Goal: Task Accomplishment & Management: Complete application form

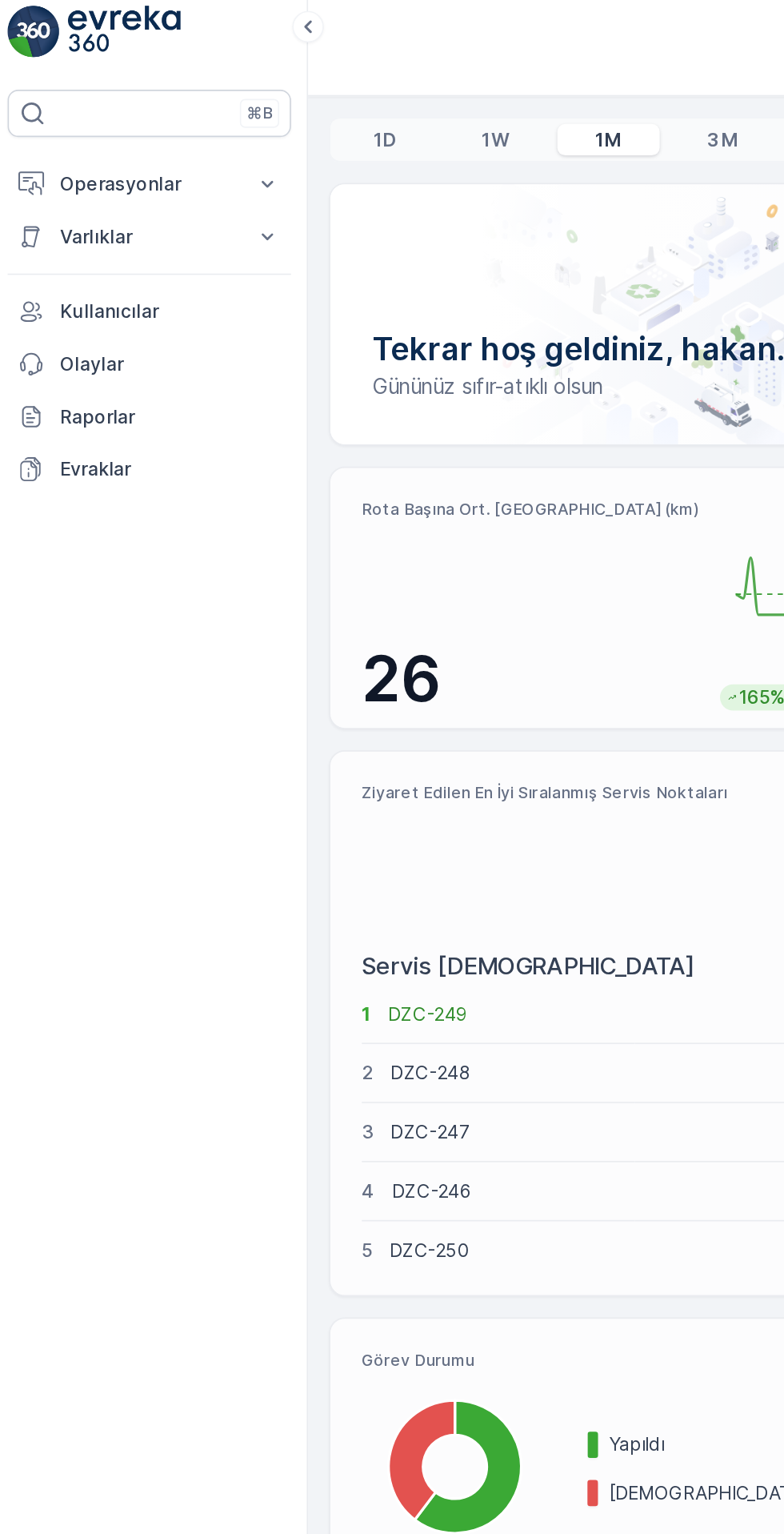
click at [171, 124] on icon at bounding box center [168, 122] width 16 height 16
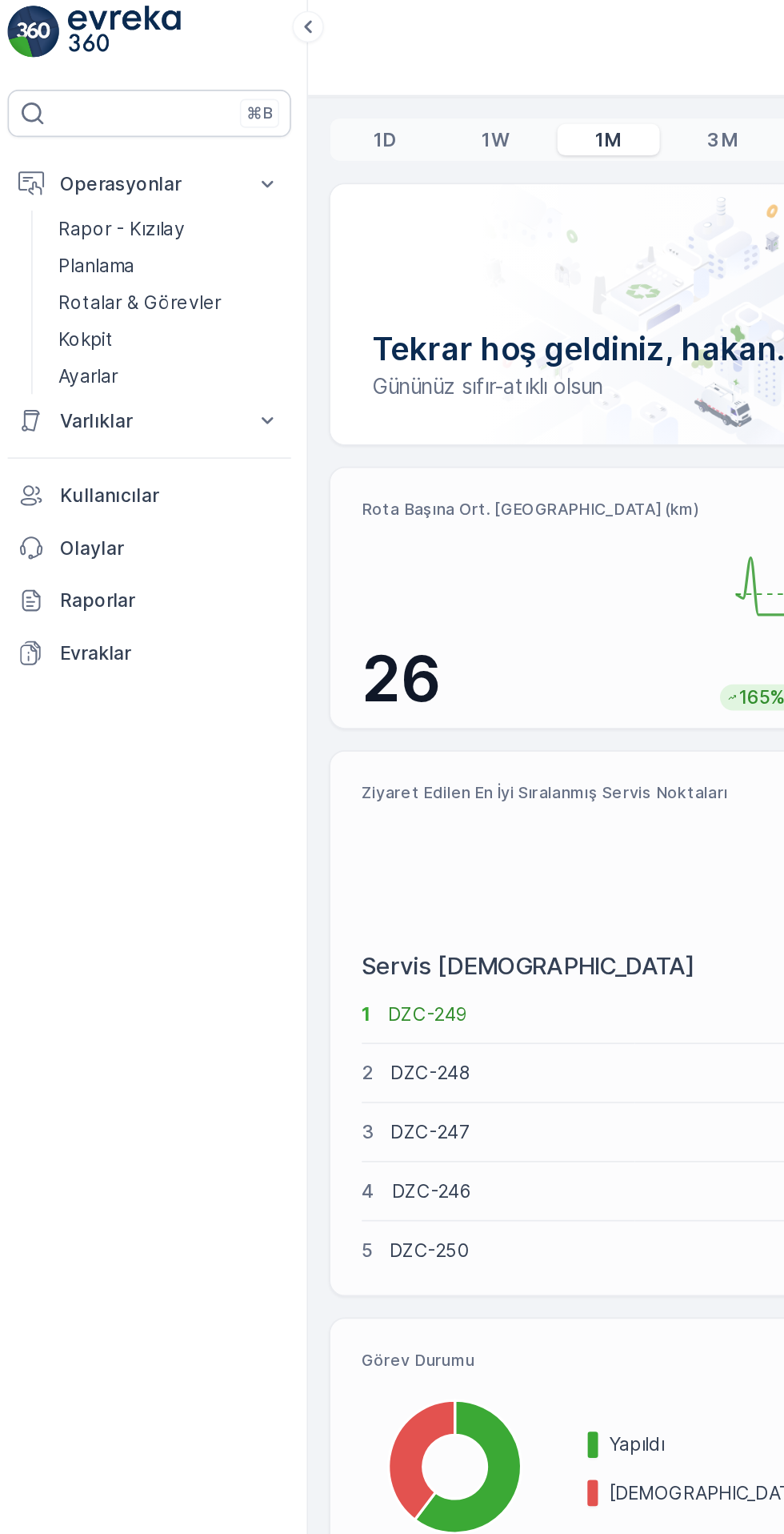
click at [73, 215] on p "Kokpit" at bounding box center [58, 216] width 33 height 16
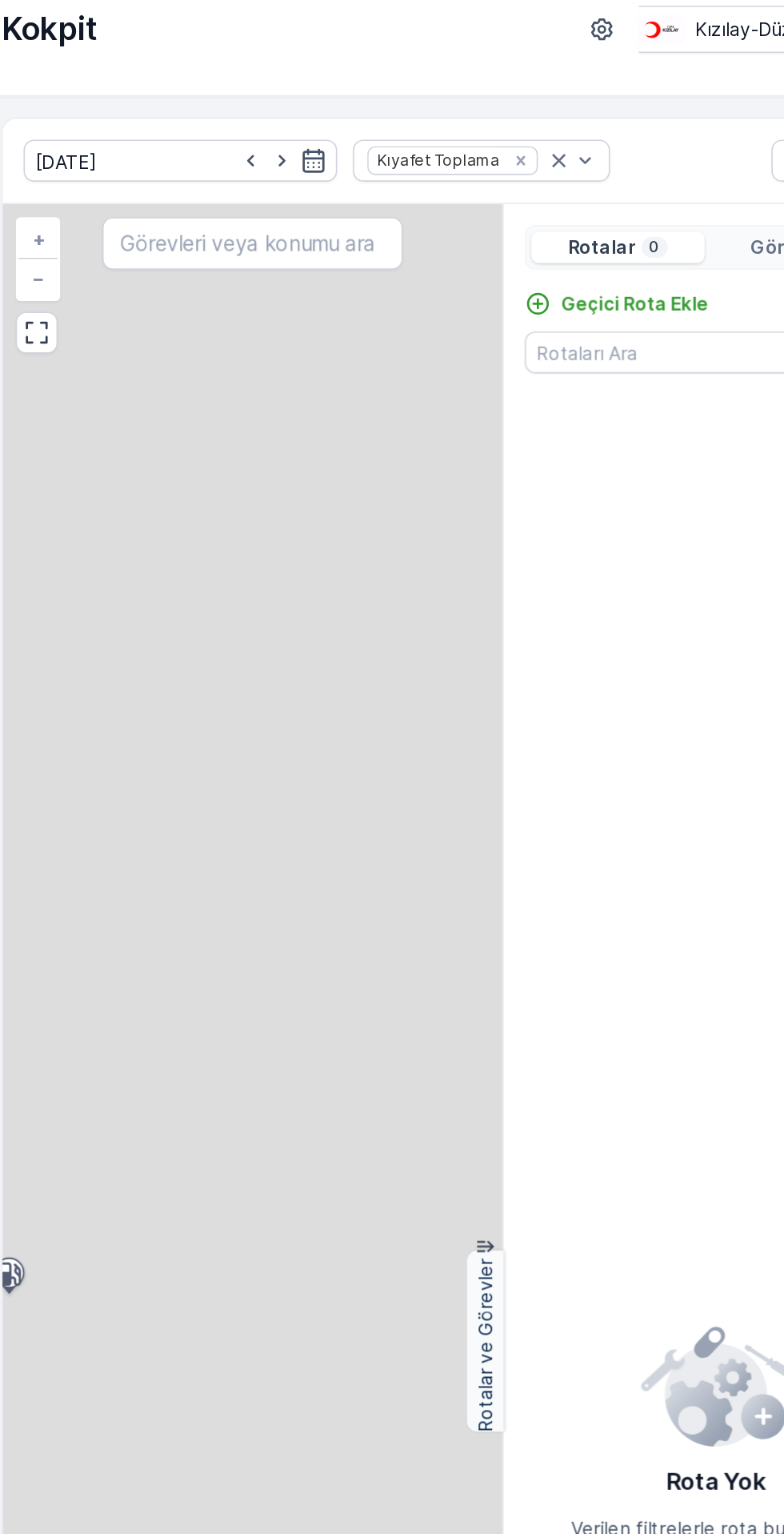
click at [606, 193] on p "Geçici Rota Ekle" at bounding box center [592, 194] width 89 height 16
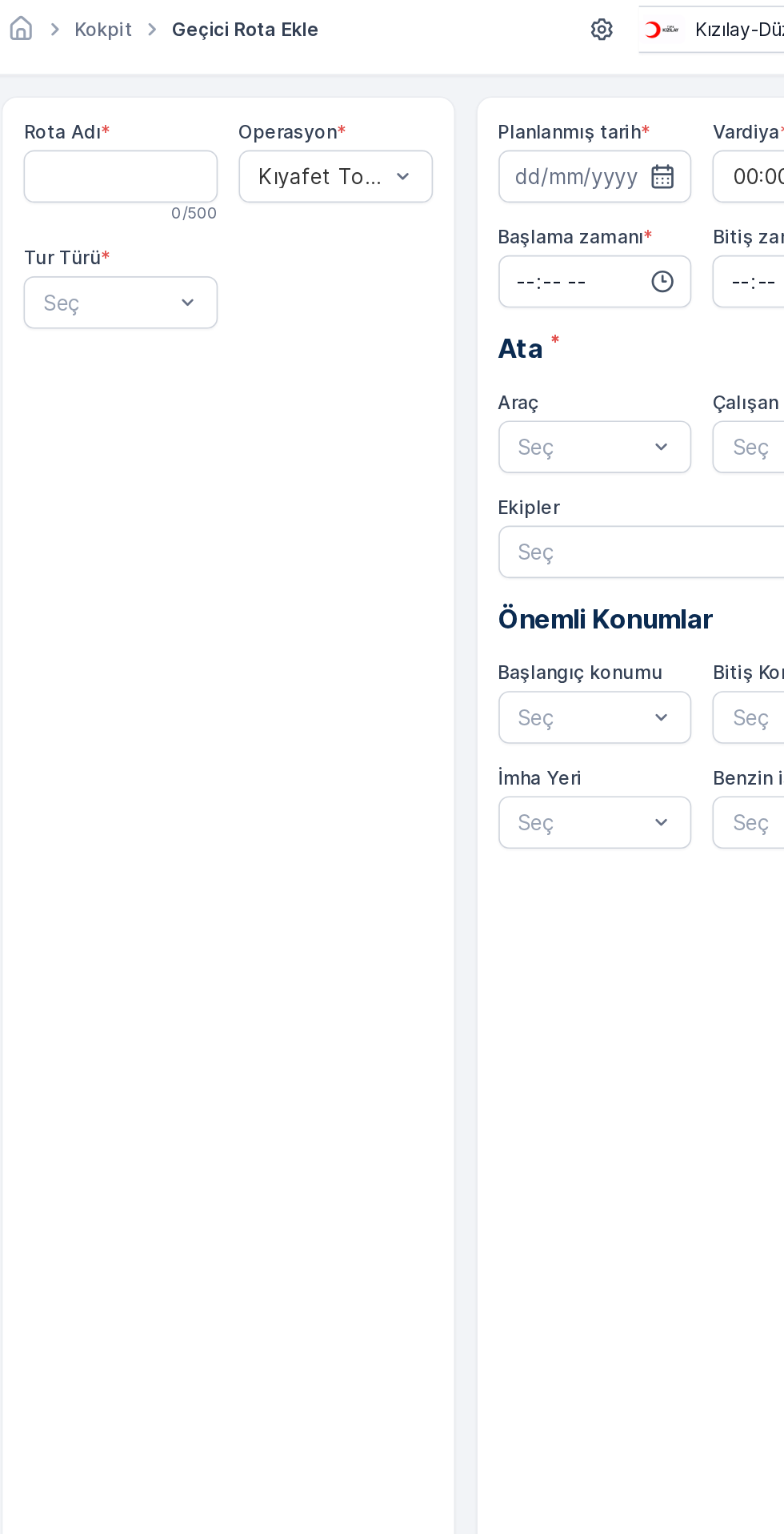
click at [278, 112] on Adı "Rota Adı" at bounding box center [278, 117] width 119 height 32
type Adı "AKÇAKOCA"
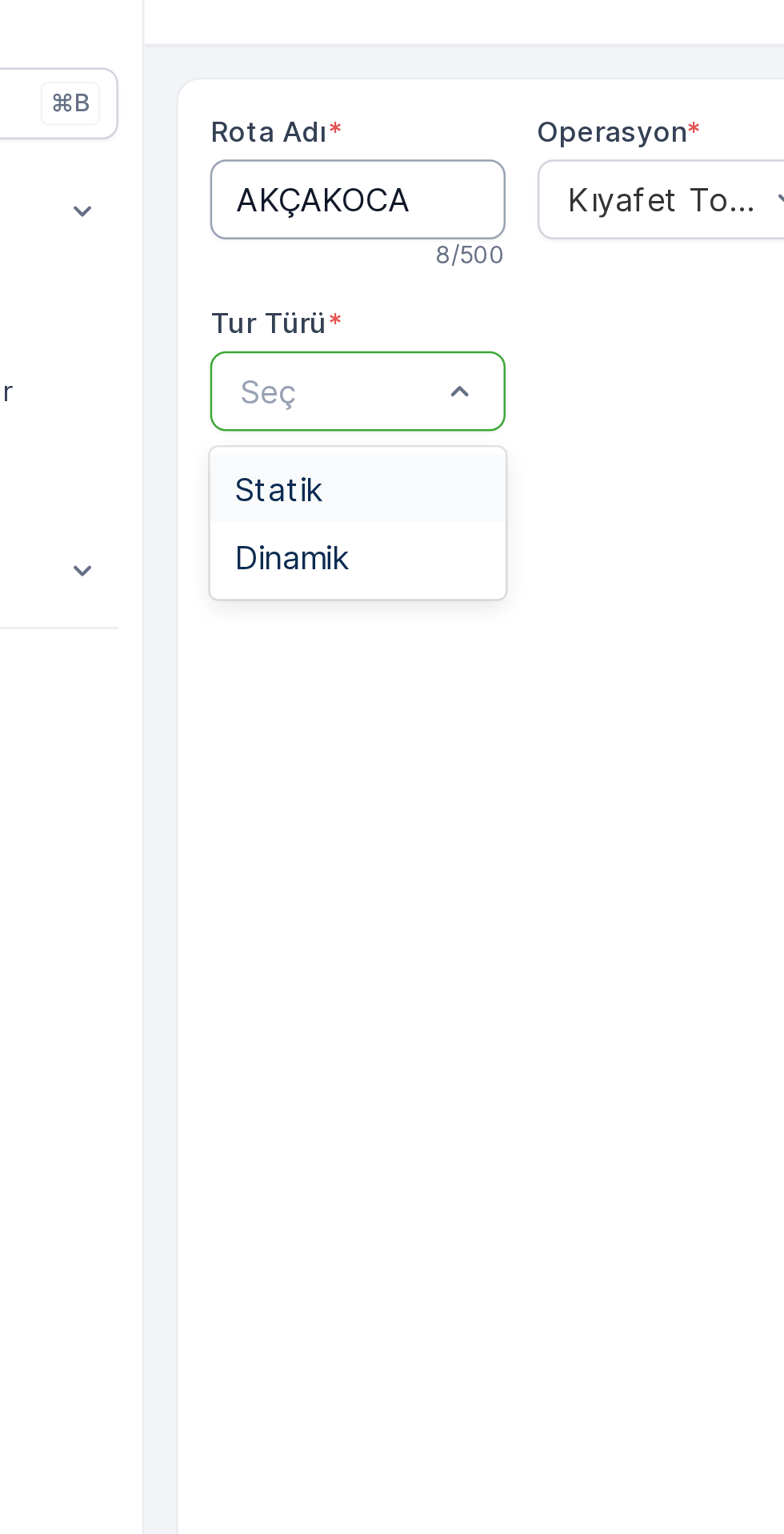
click at [260, 229] on span "Statik" at bounding box center [247, 232] width 35 height 15
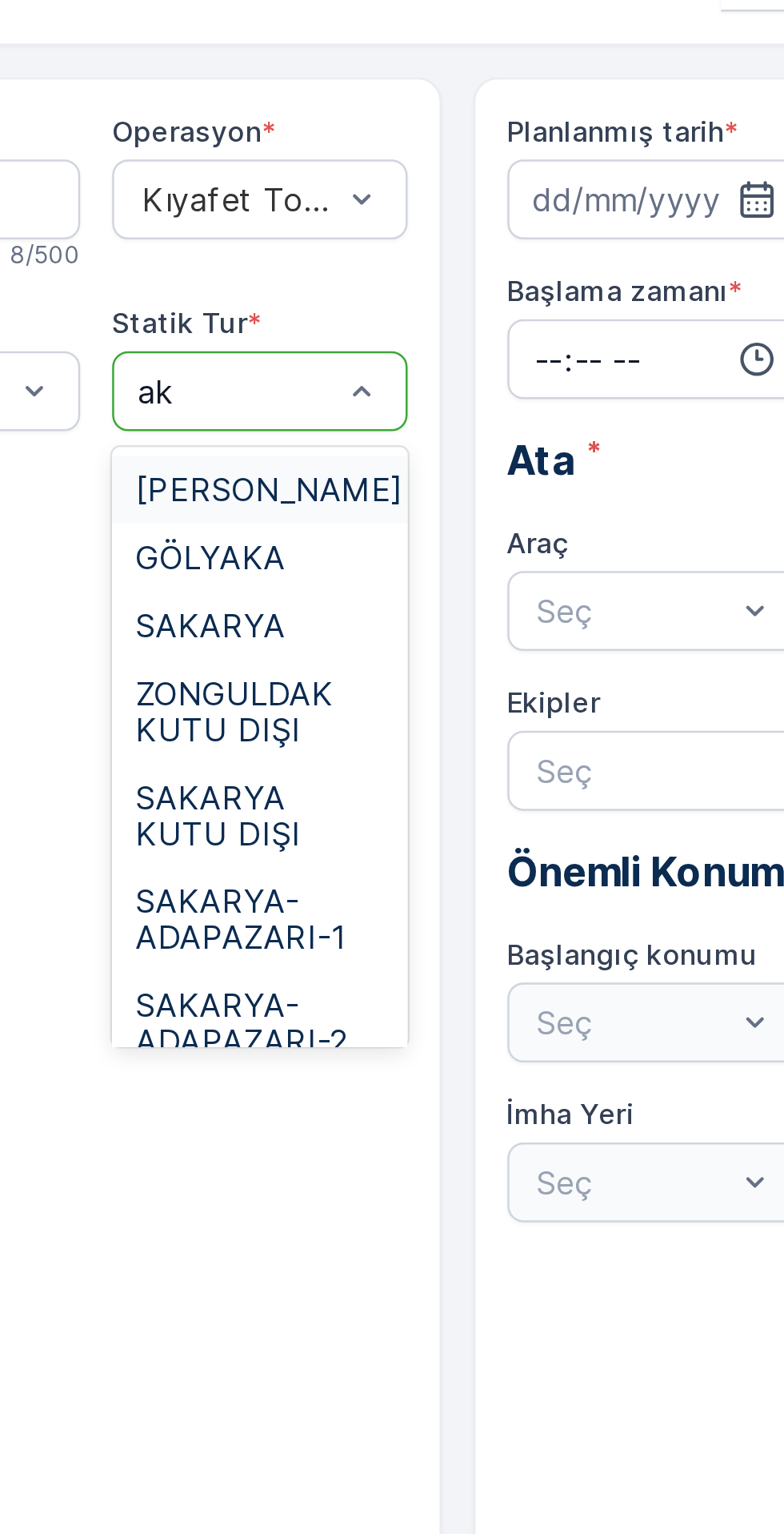
type input "akç"
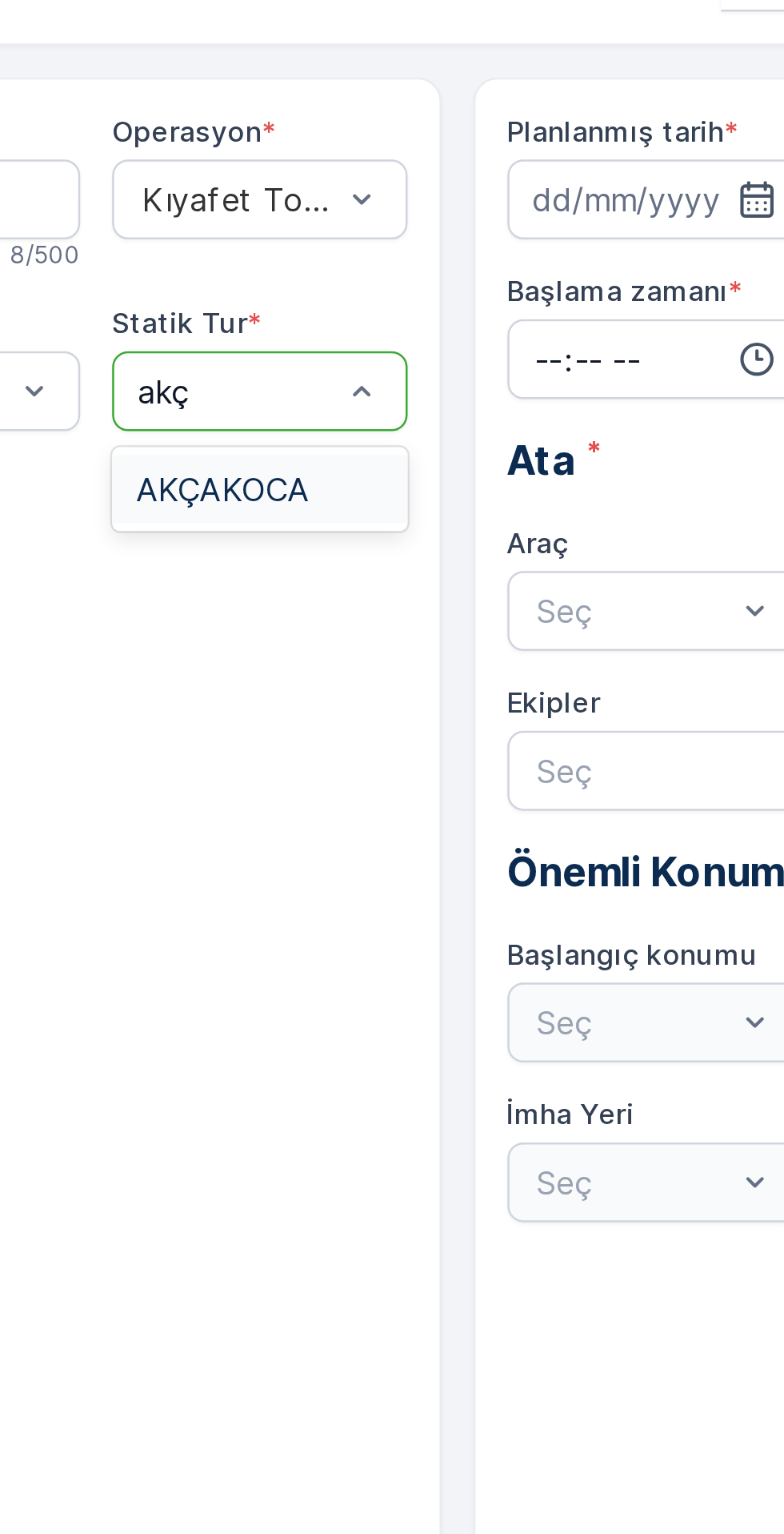
click at [414, 235] on span "AKÇAKOCA" at bounding box center [395, 232] width 70 height 15
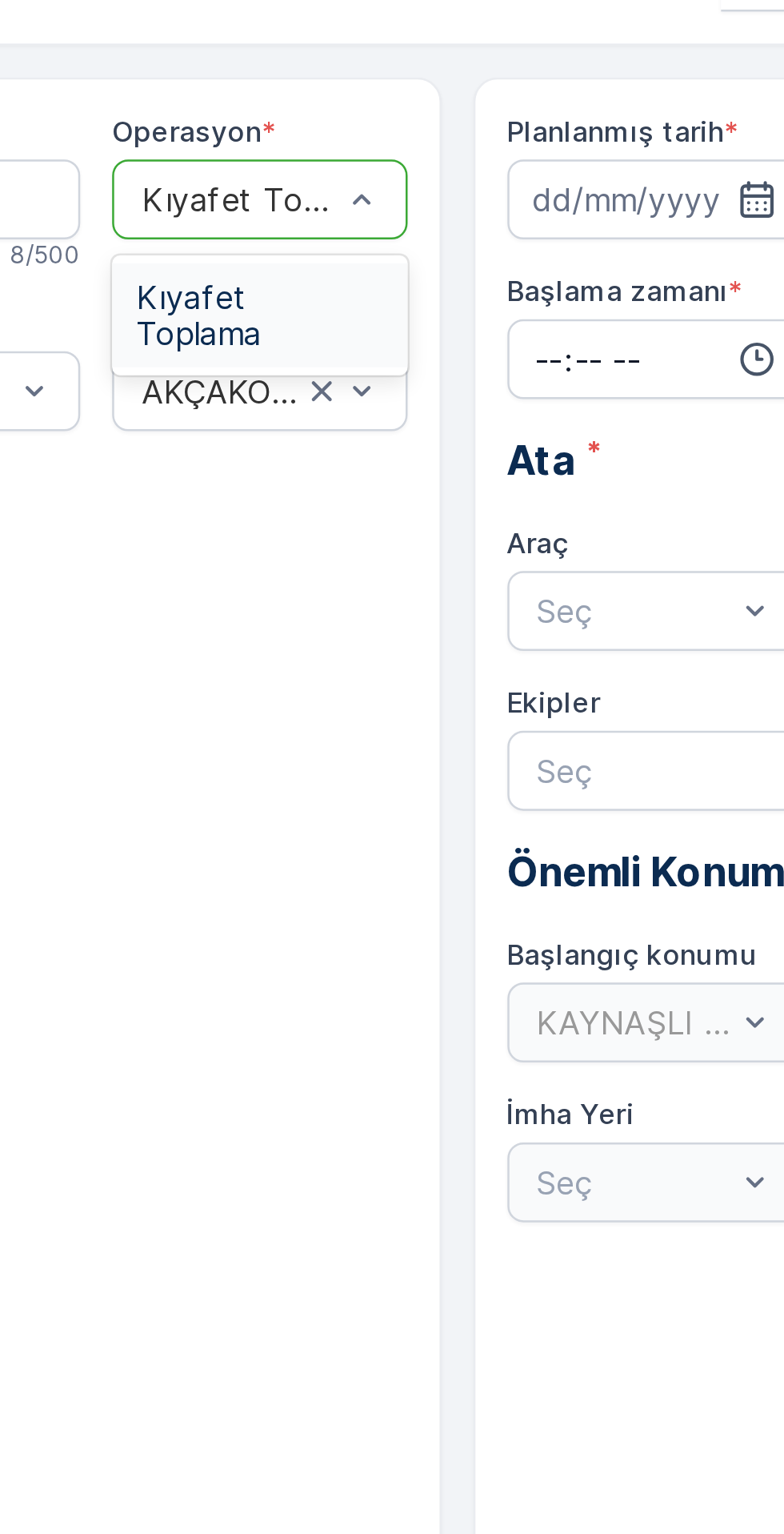
click at [396, 157] on span "Kıyafet Toplama" at bounding box center [410, 163] width 99 height 28
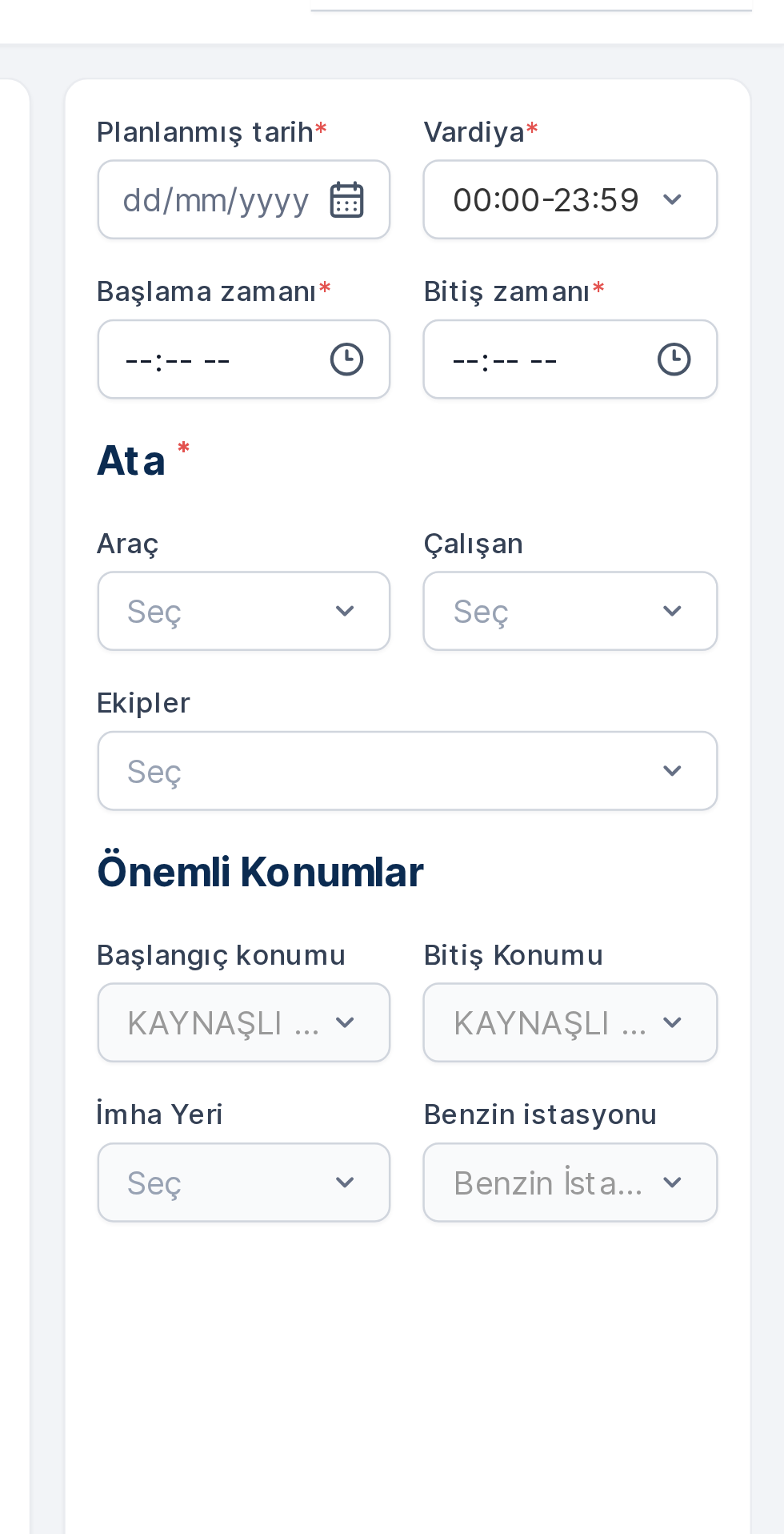
click at [610, 116] on icon "button" at bounding box center [609, 117] width 16 height 16
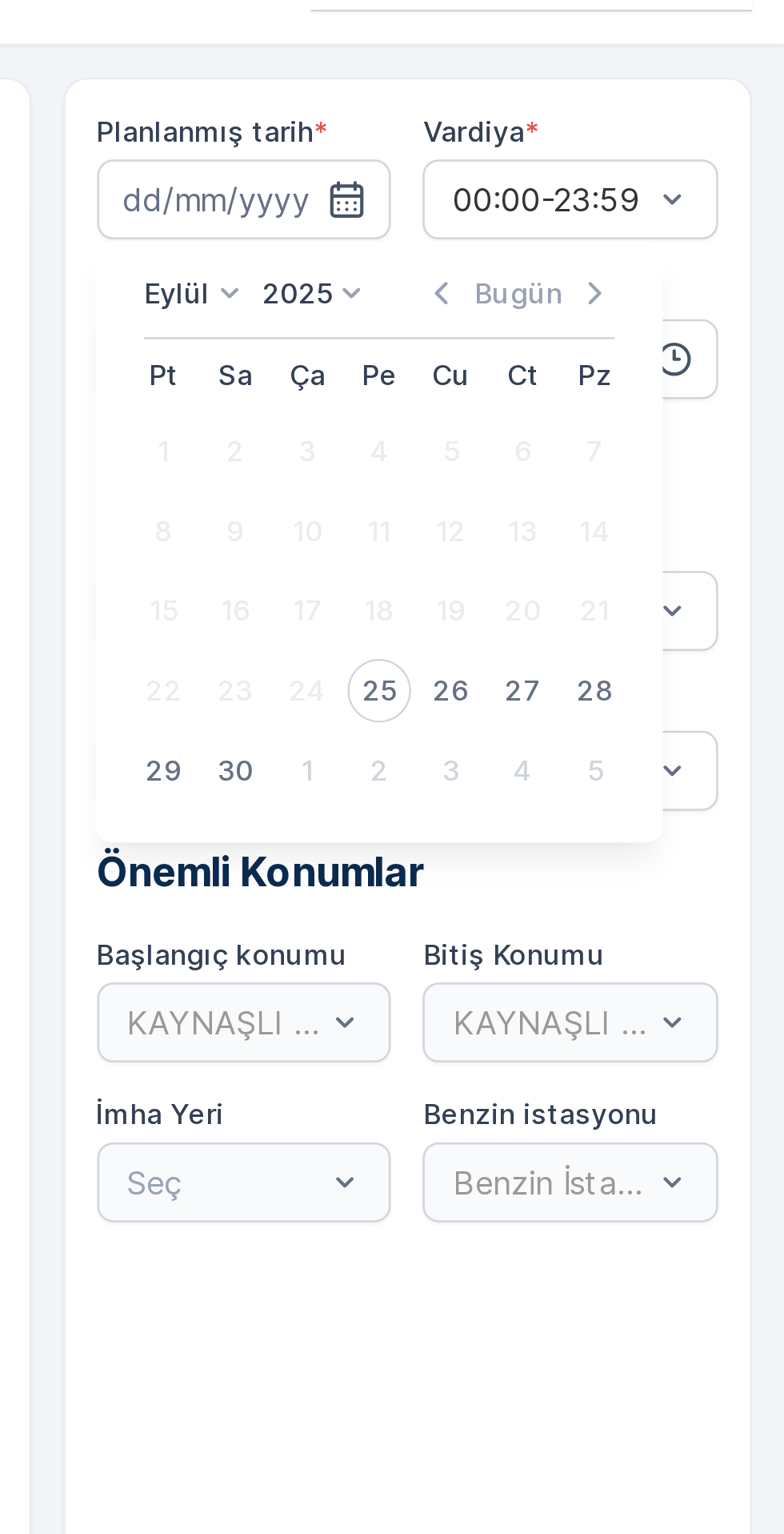
click at [628, 317] on div "25" at bounding box center [622, 314] width 25 height 25
type input "25.09.2025"
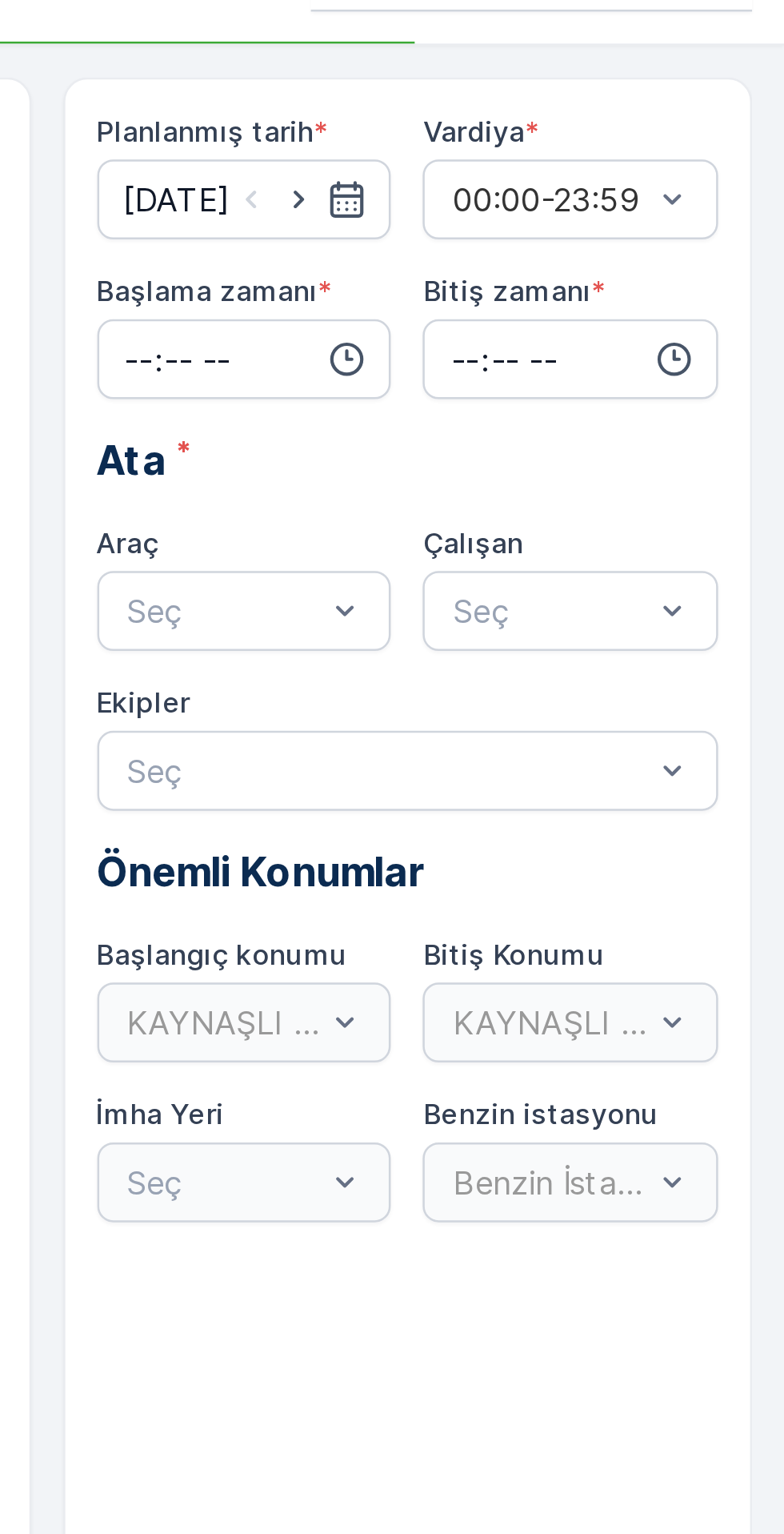
click at [574, 179] on input "time" at bounding box center [567, 180] width 119 height 32
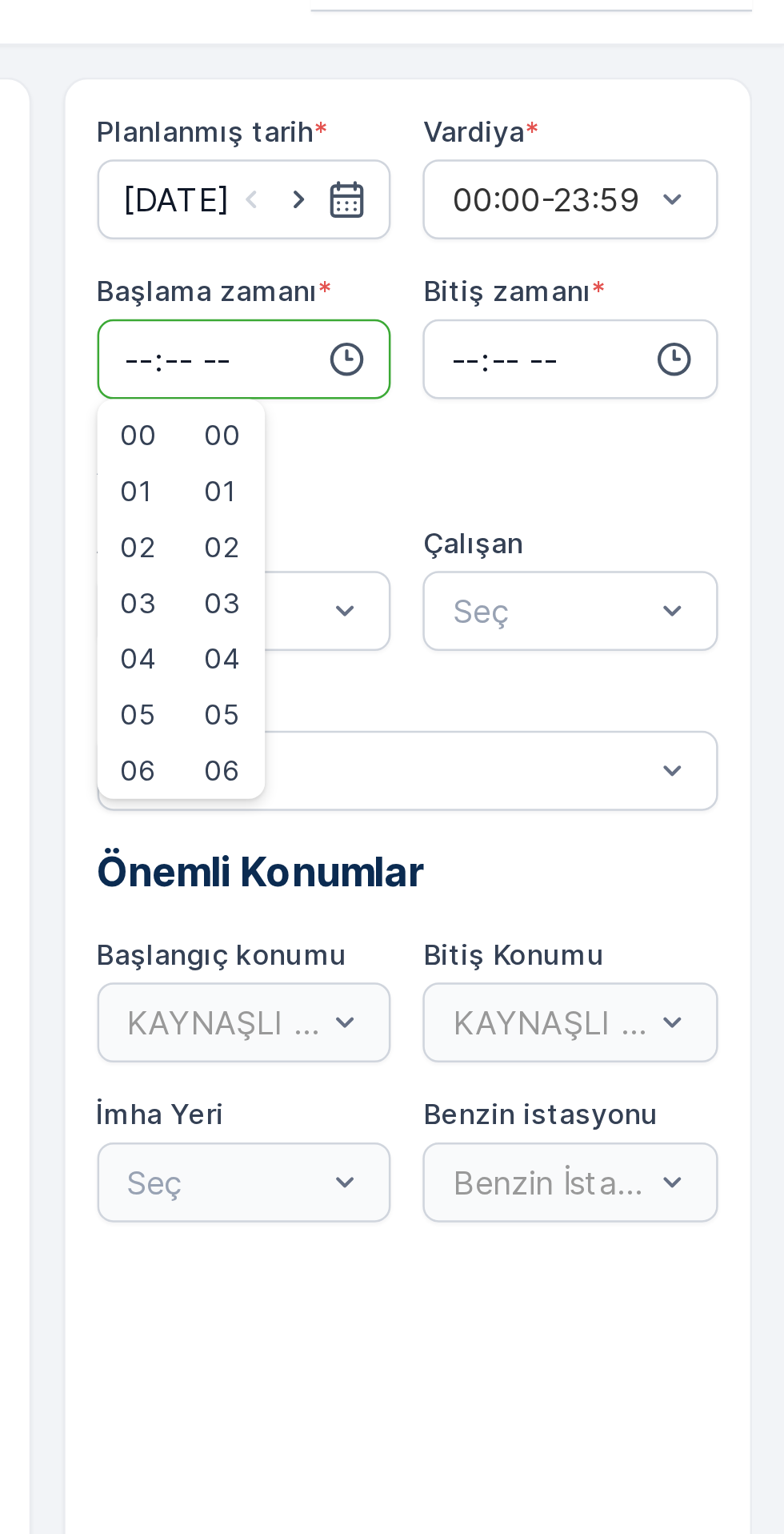
type input "07:56"
click at [669, 182] on input "time" at bounding box center [699, 180] width 119 height 32
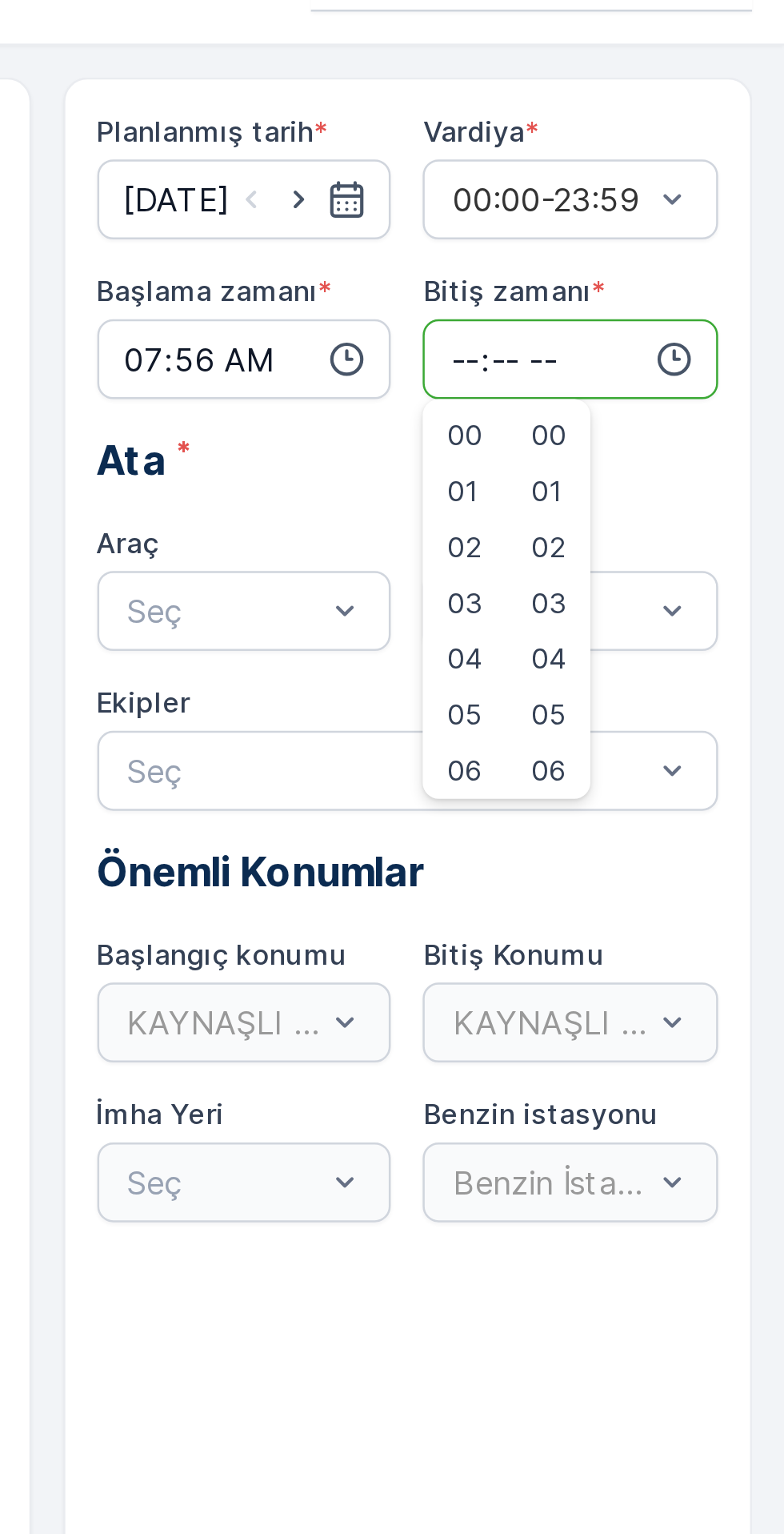
type input "19:00"
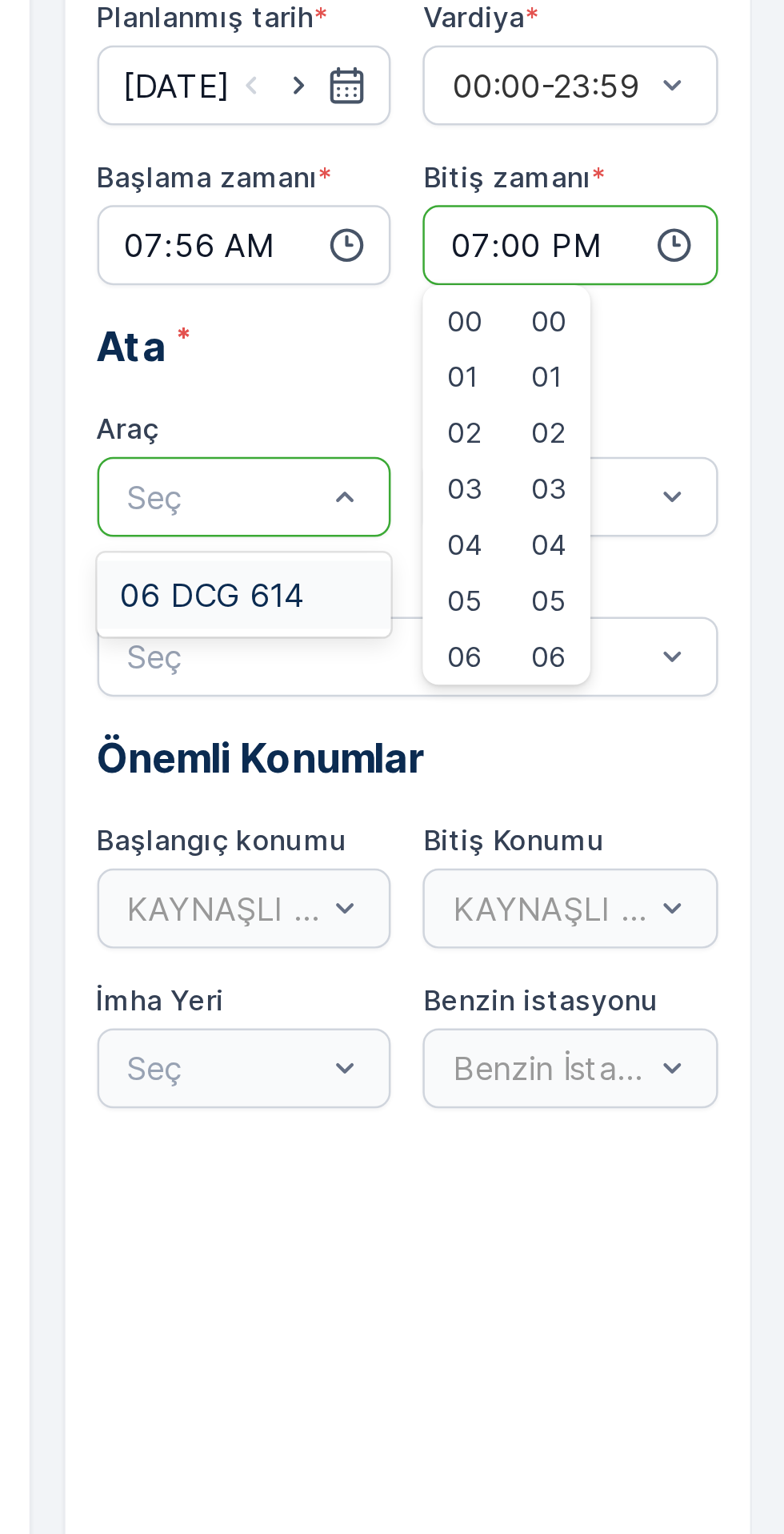
click at [548, 312] on div "06 DCG 614" at bounding box center [567, 322] width 119 height 27
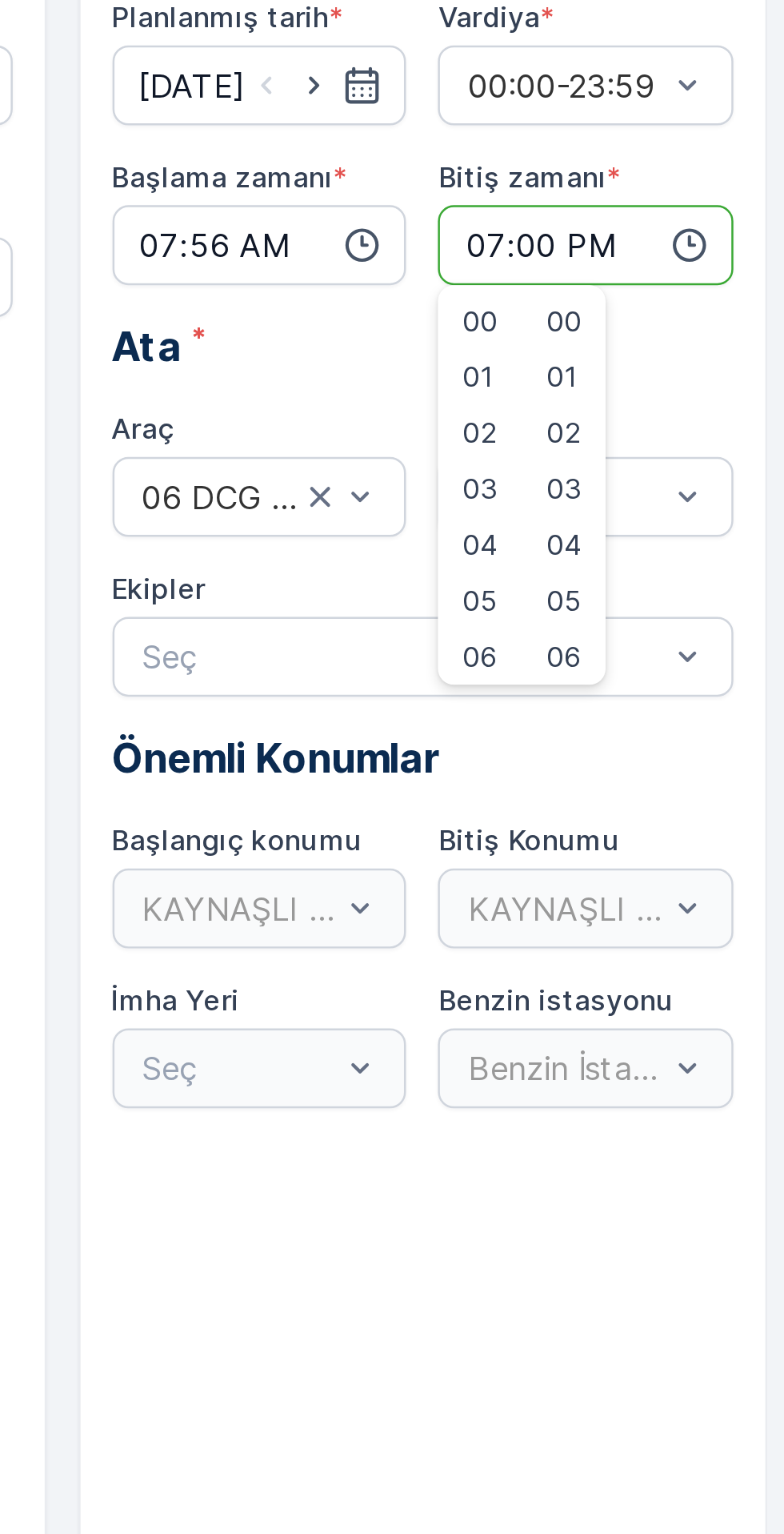
click at [566, 190] on input "07:56" at bounding box center [567, 180] width 119 height 32
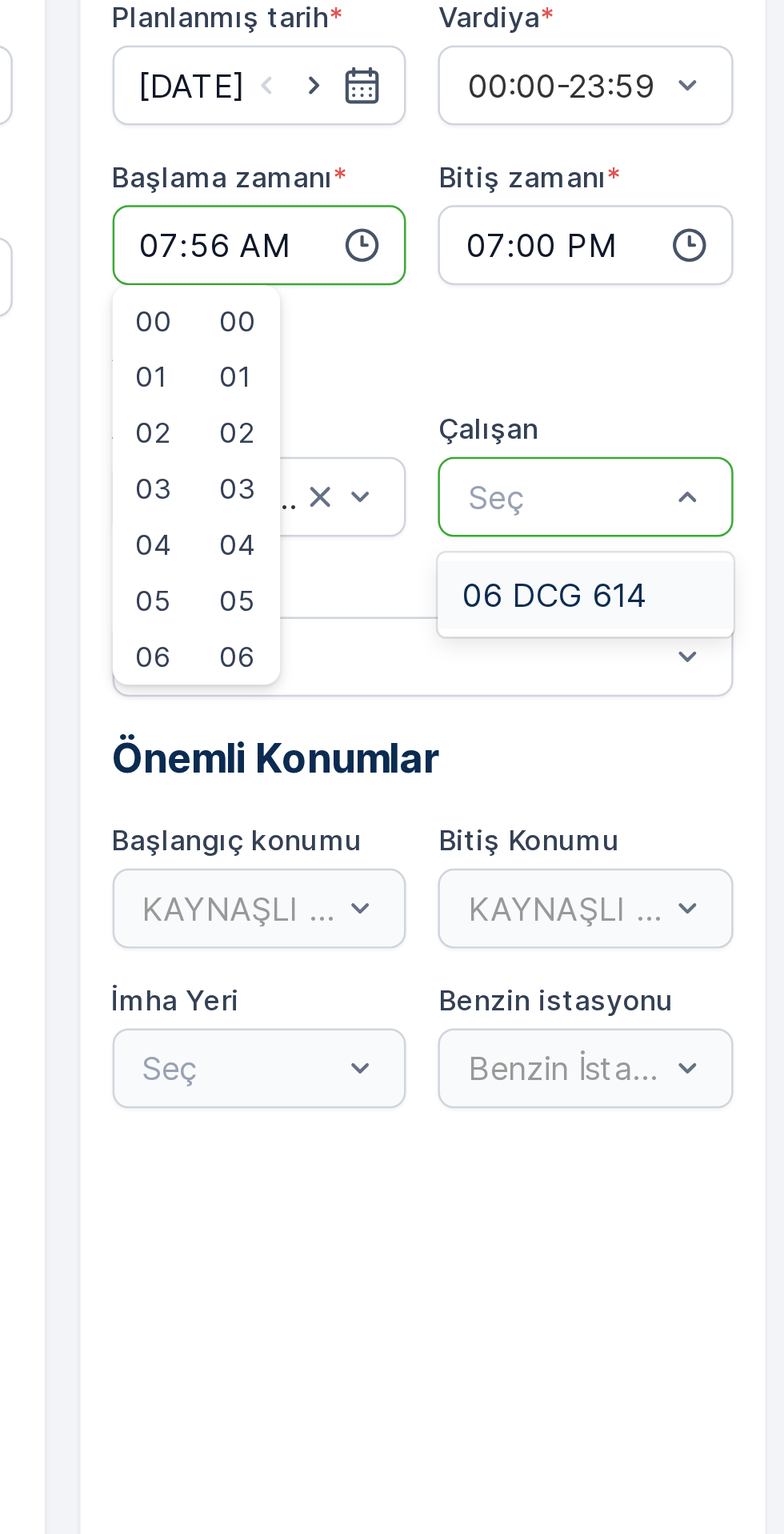
click at [692, 321] on span "06 DCG 614" at bounding box center [685, 321] width 74 height 15
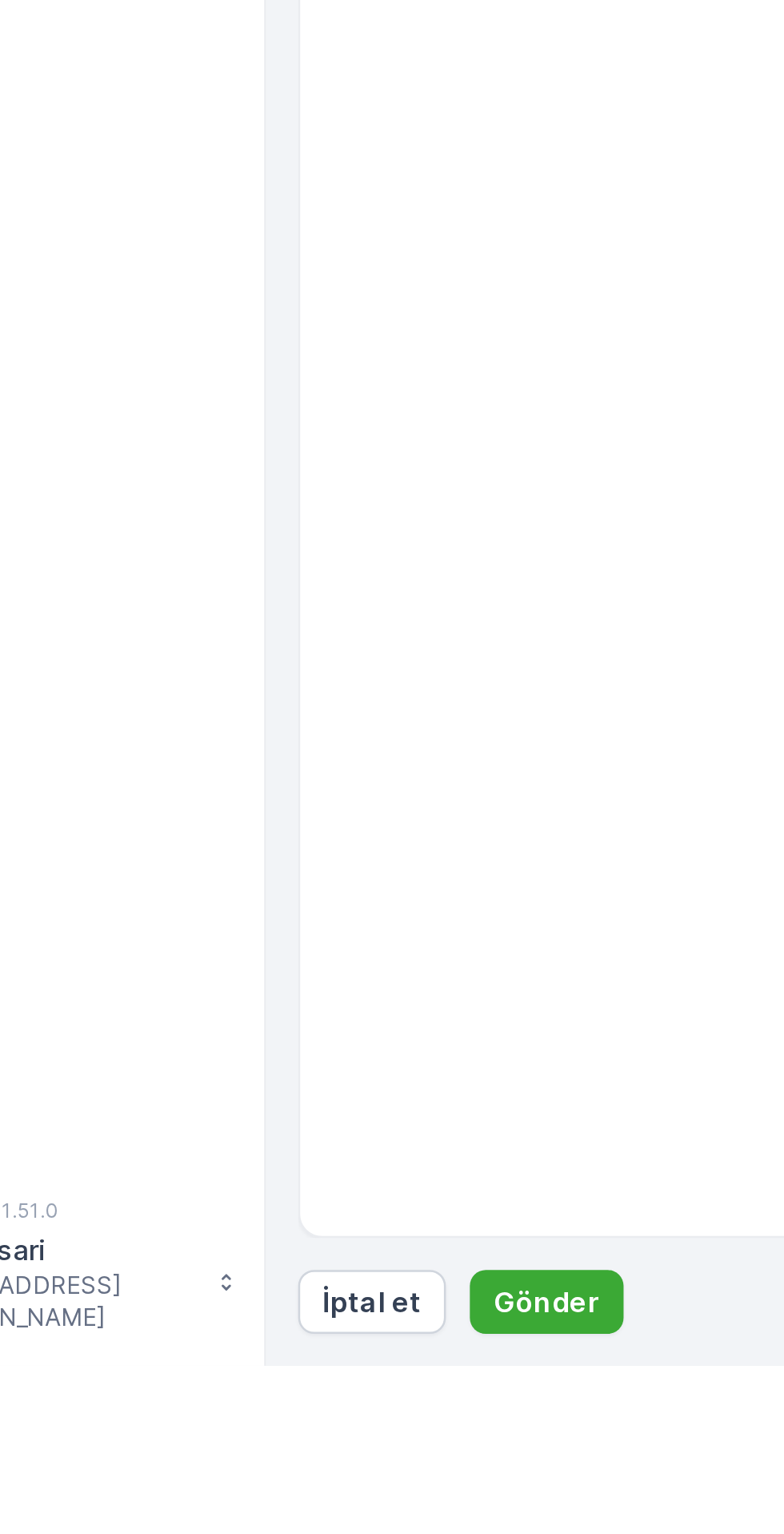
click at [313, 1516] on p "Gönder" at bounding box center [305, 1508] width 42 height 16
